Goal: Find specific page/section: Find specific page/section

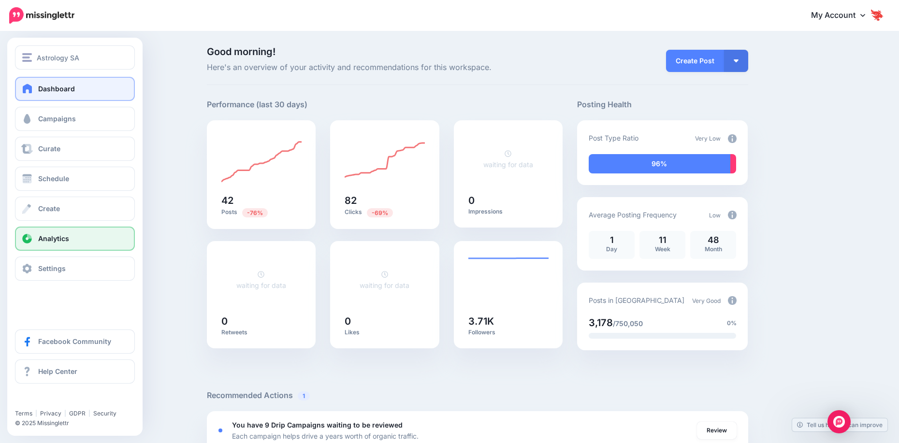
click at [35, 246] on link "Analytics" at bounding box center [75, 239] width 120 height 24
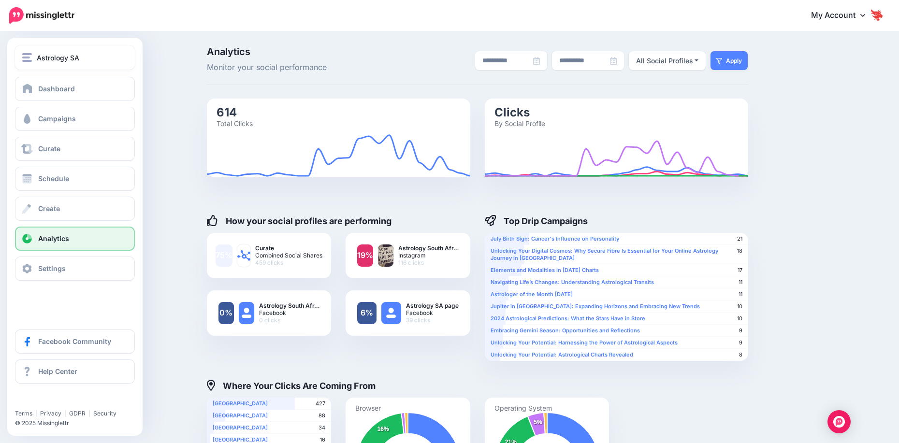
drag, startPoint x: 38, startPoint y: 49, endPoint x: 49, endPoint y: 76, distance: 29.3
click at [38, 49] on button "Astrology SA" at bounding box center [75, 57] width 120 height 24
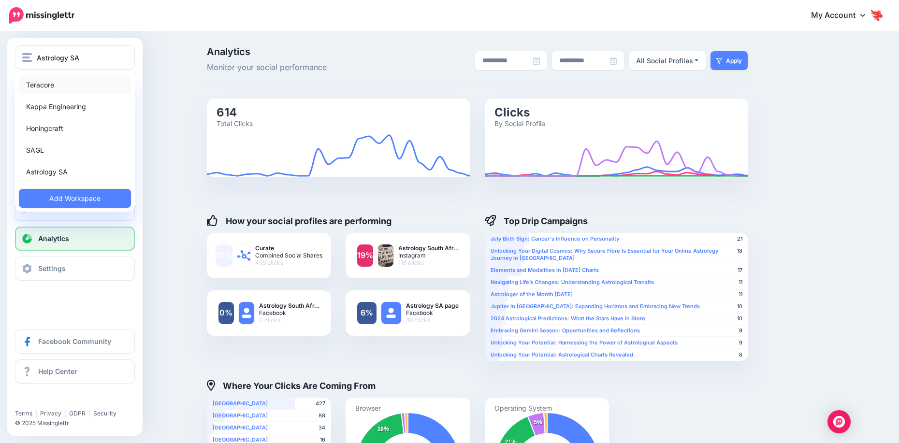
click at [64, 94] on link "Teracore" at bounding box center [75, 84] width 112 height 19
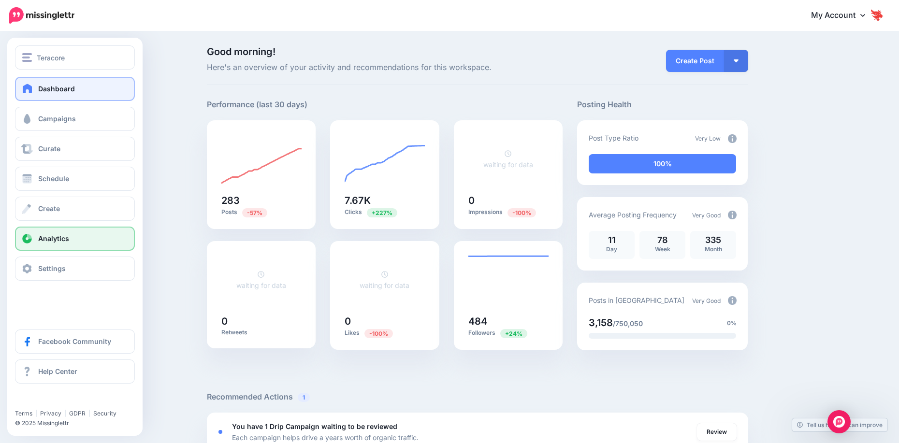
click at [47, 238] on span "Analytics" at bounding box center [53, 238] width 31 height 8
